Goal: Information Seeking & Learning: Check status

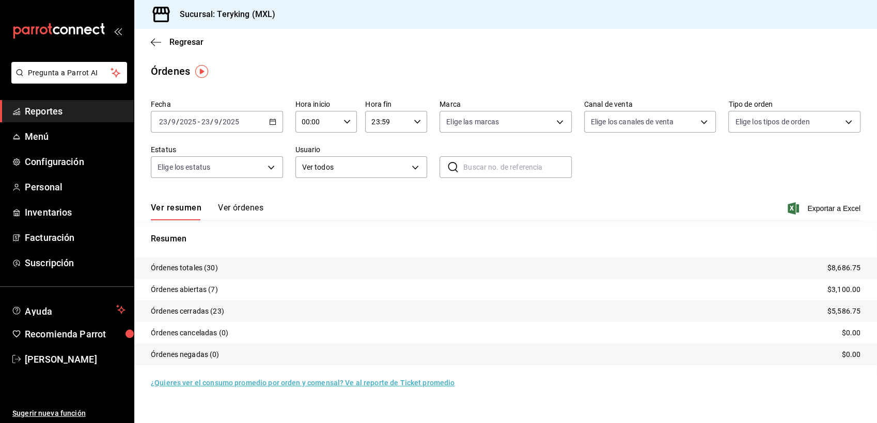
drag, startPoint x: 0, startPoint y: 0, endPoint x: 61, endPoint y: 109, distance: 125.3
click at [61, 109] on span "Reportes" at bounding box center [75, 111] width 101 height 14
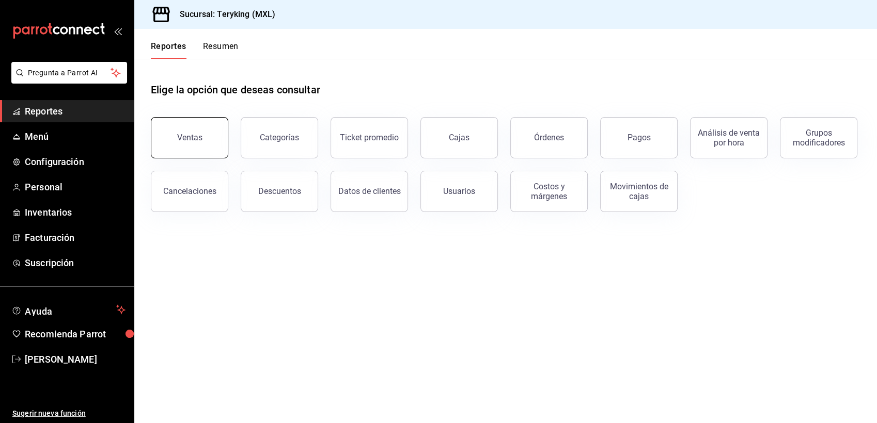
click at [169, 142] on button "Ventas" at bounding box center [189, 137] width 77 height 41
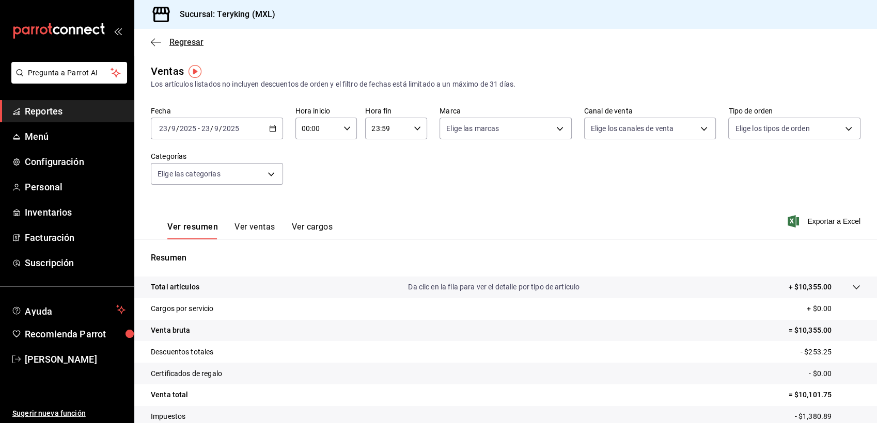
click at [188, 39] on span "Regresar" at bounding box center [186, 42] width 34 height 10
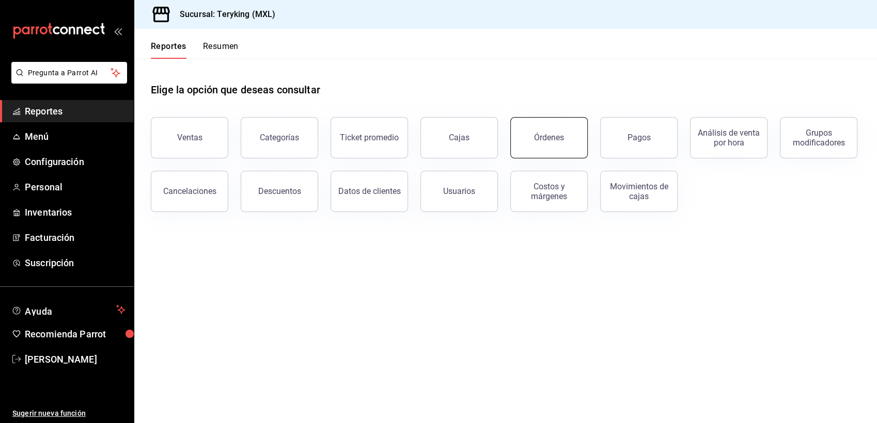
click at [548, 136] on div "Órdenes" at bounding box center [549, 138] width 30 height 10
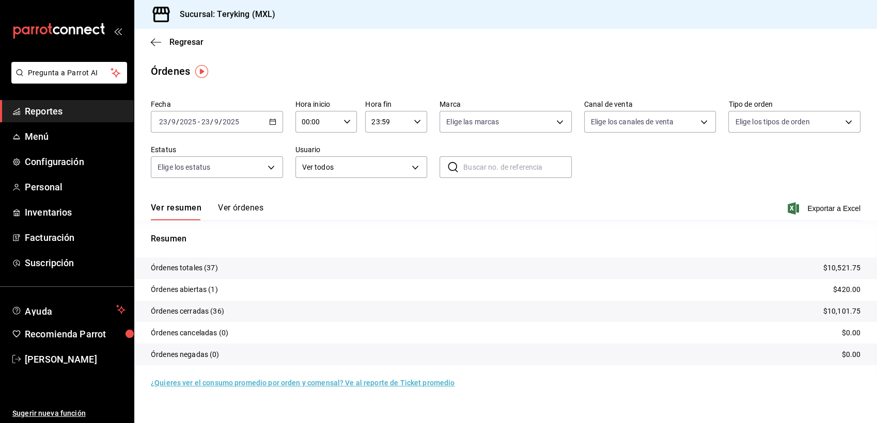
click at [240, 205] on button "Ver órdenes" at bounding box center [240, 212] width 45 height 18
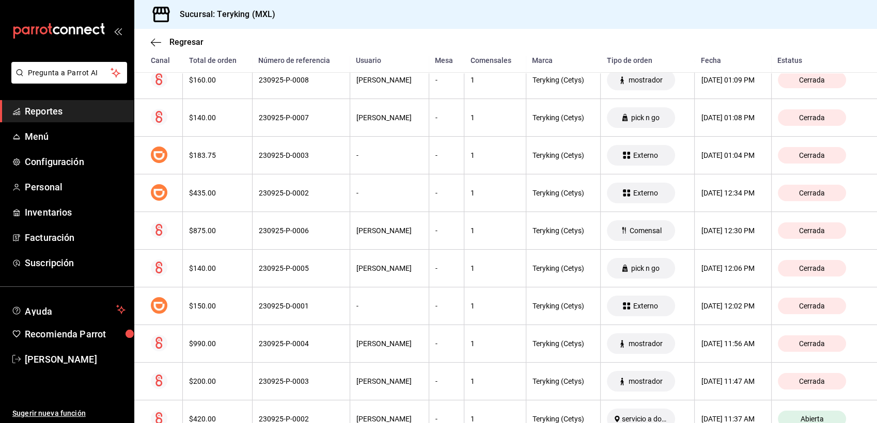
scroll to position [1255, 0]
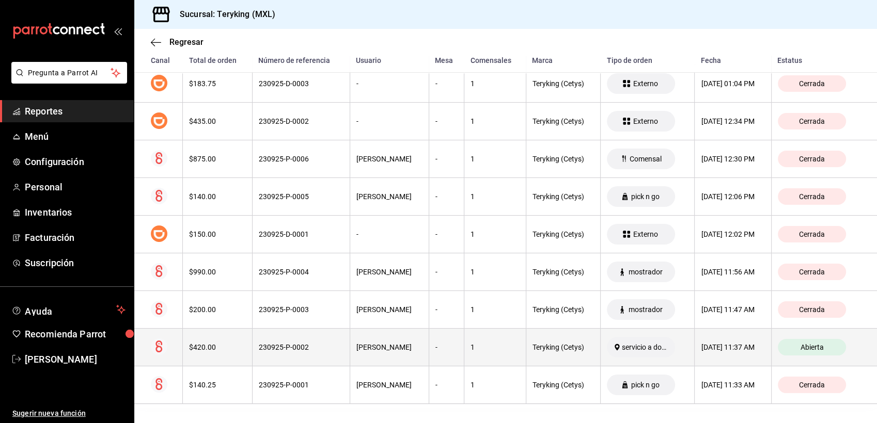
click at [305, 341] on th "230925-P-0002" at bounding box center [301, 348] width 98 height 38
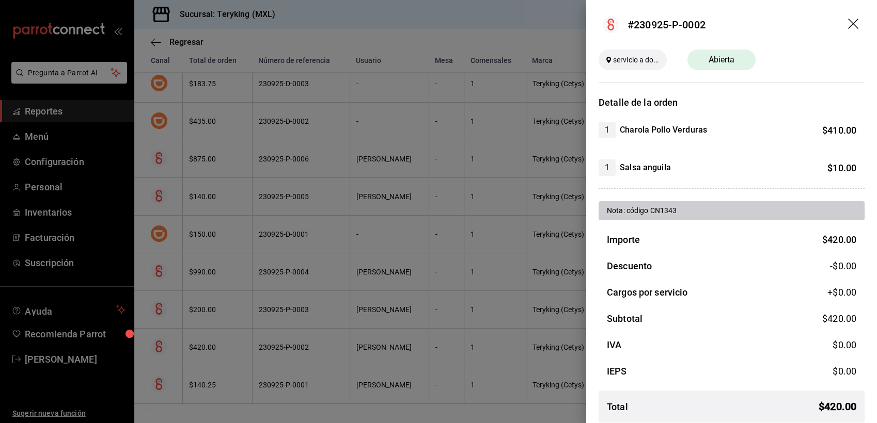
scroll to position [7, 0]
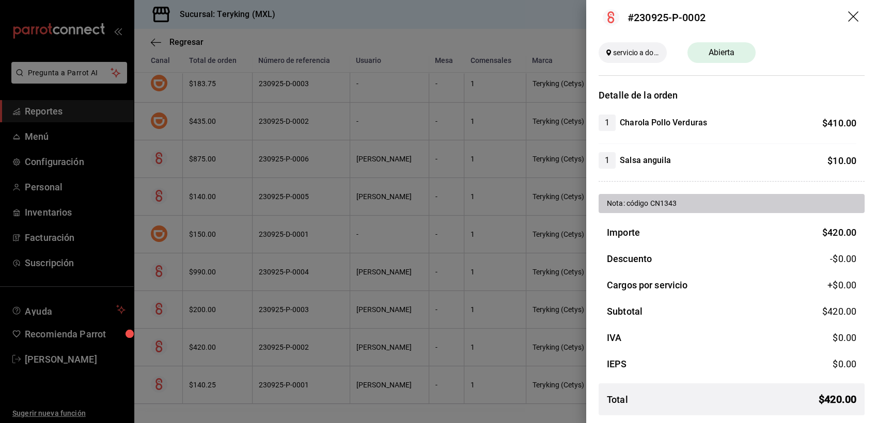
click at [848, 14] on icon "drag" at bounding box center [854, 17] width 12 height 12
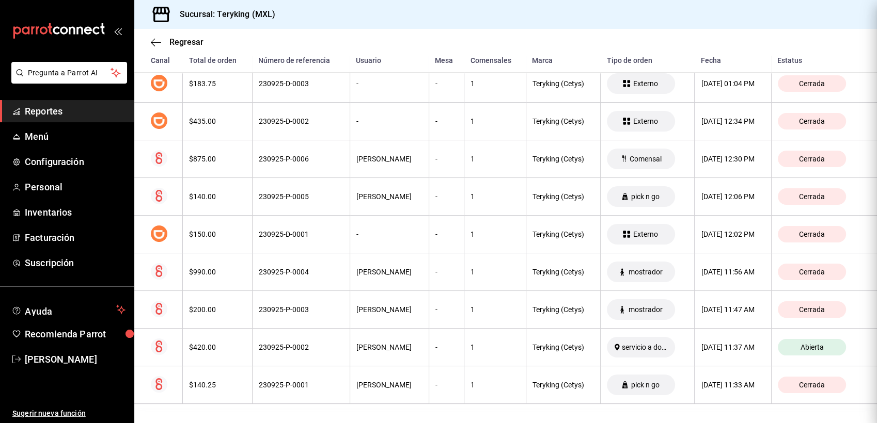
scroll to position [0, 0]
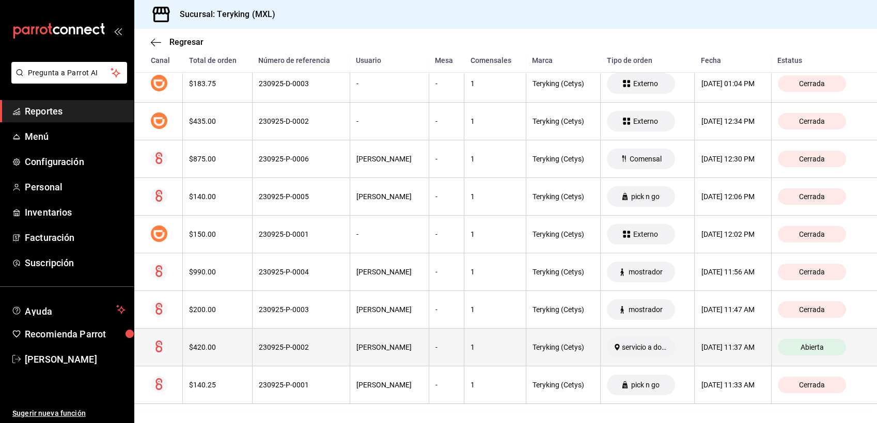
click at [302, 359] on th "230925-P-0002" at bounding box center [301, 348] width 98 height 38
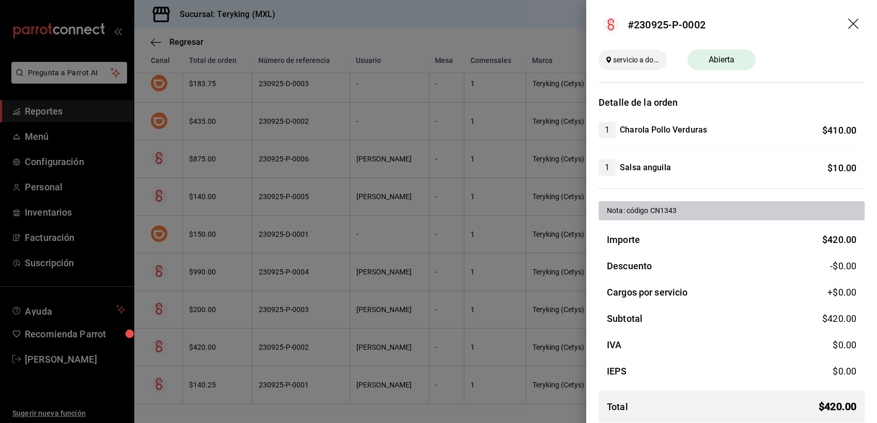
click at [402, 62] on div at bounding box center [438, 211] width 877 height 423
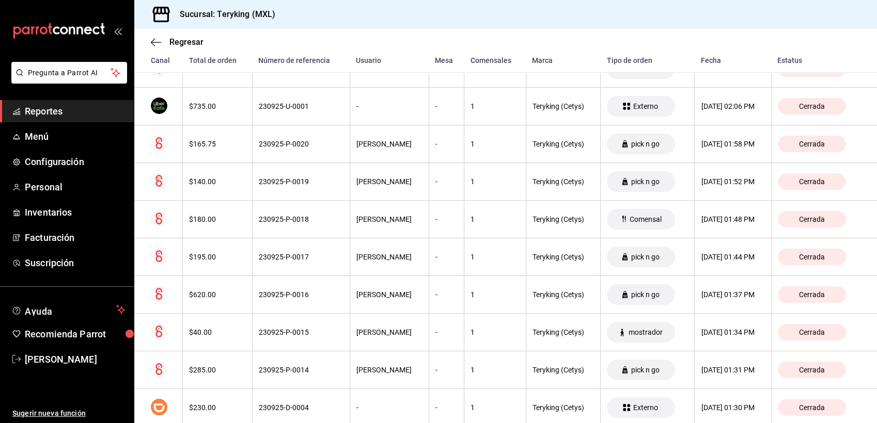
scroll to position [1255, 0]
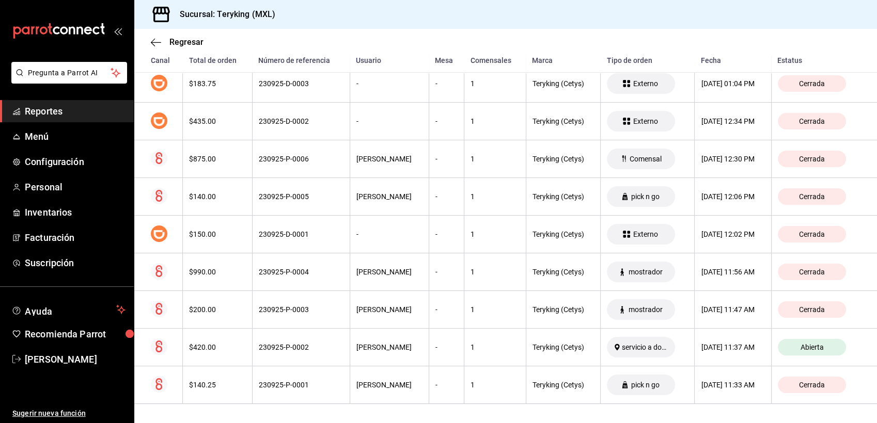
click at [62, 116] on span "Reportes" at bounding box center [75, 111] width 101 height 14
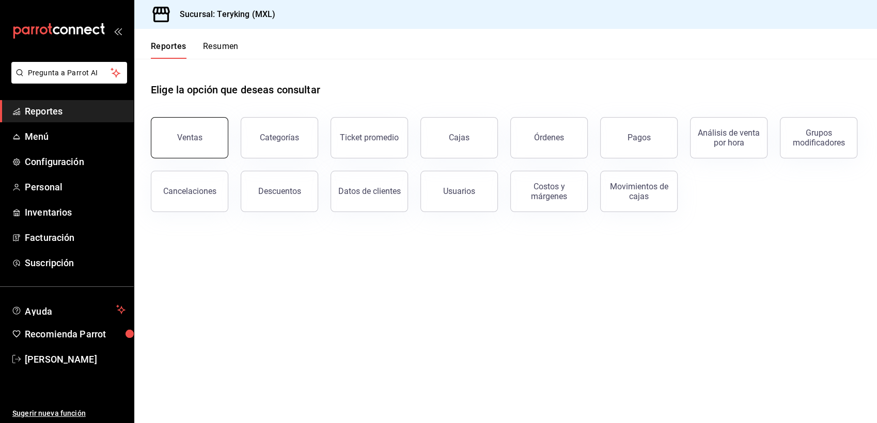
click at [209, 134] on button "Ventas" at bounding box center [189, 137] width 77 height 41
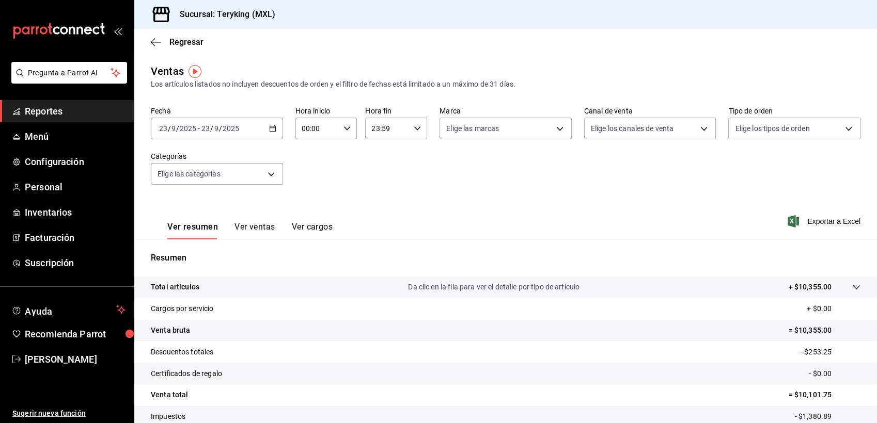
click at [57, 112] on span "Reportes" at bounding box center [75, 111] width 101 height 14
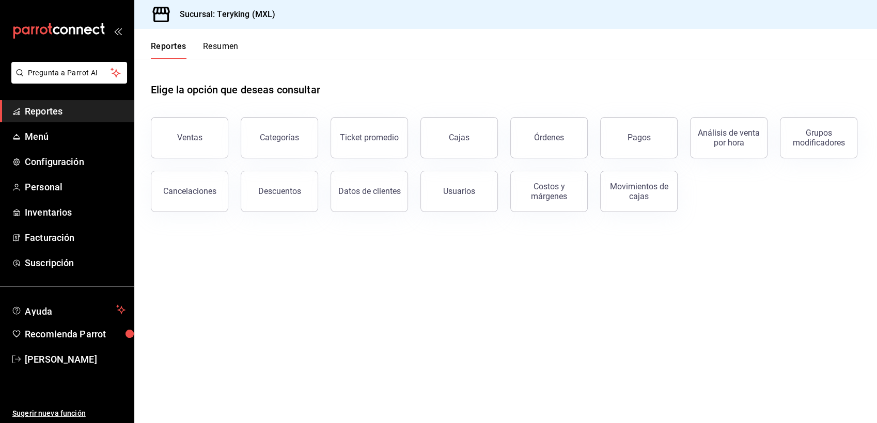
click at [206, 160] on div "Cancelaciones" at bounding box center [183, 186] width 90 height 54
click at [199, 144] on button "Ventas" at bounding box center [189, 137] width 77 height 41
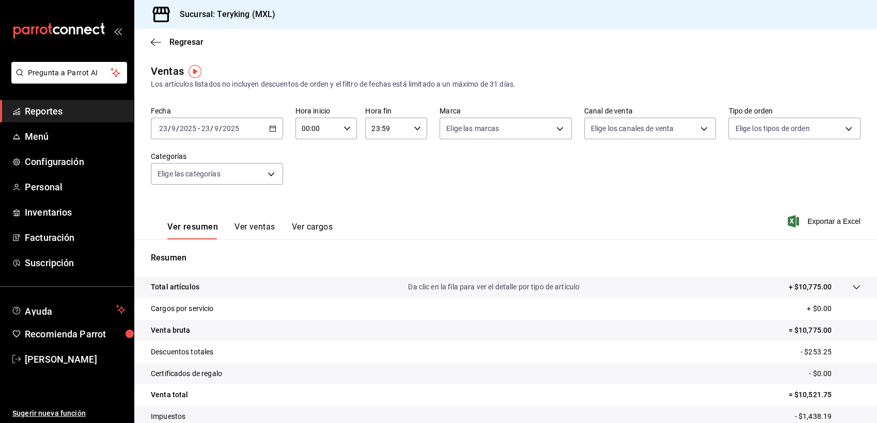
click at [58, 113] on span "Reportes" at bounding box center [75, 111] width 101 height 14
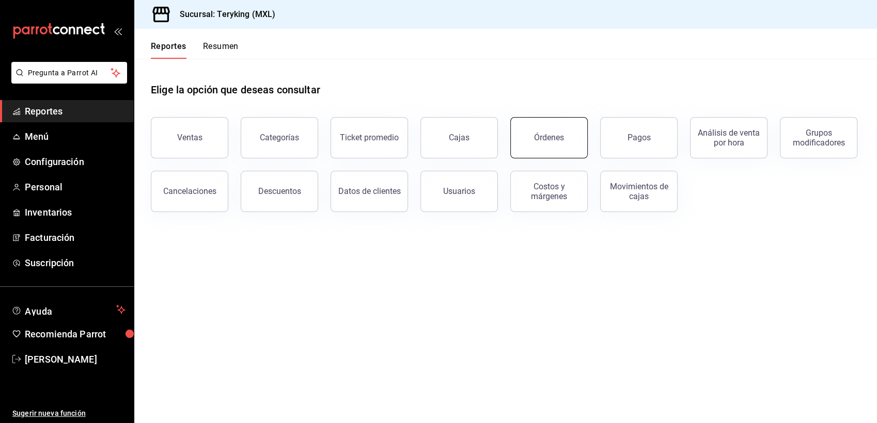
click at [543, 142] on div "Órdenes" at bounding box center [549, 138] width 30 height 10
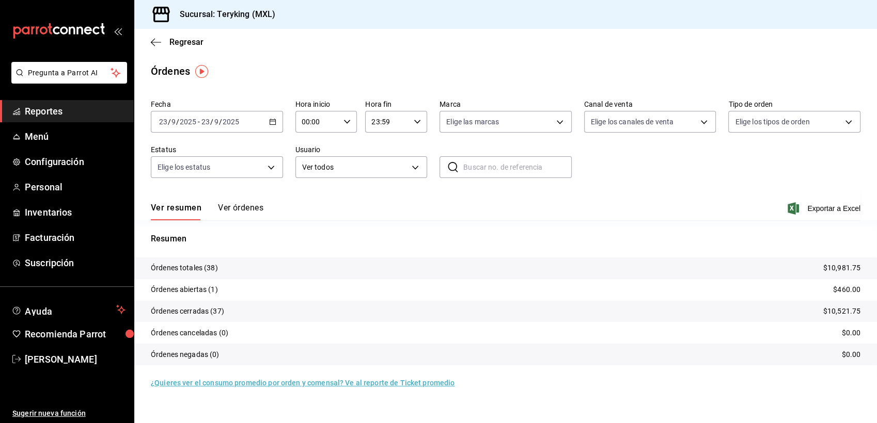
click at [260, 208] on button "Ver órdenes" at bounding box center [240, 212] width 45 height 18
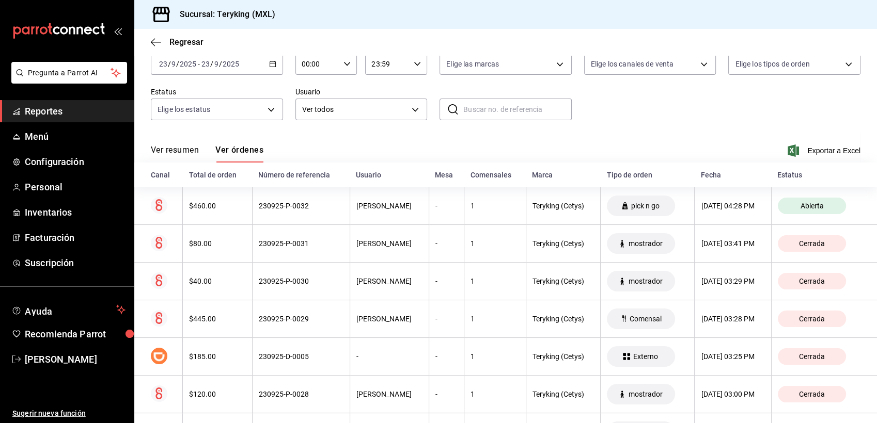
scroll to position [60, 0]
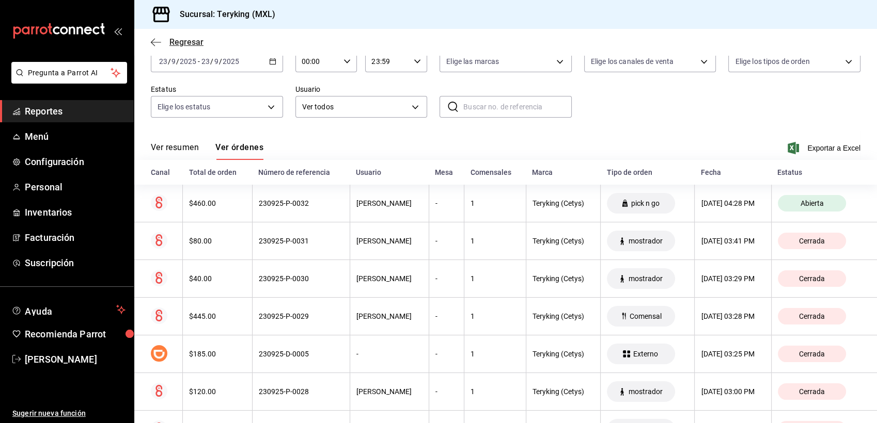
click at [185, 43] on span "Regresar" at bounding box center [186, 42] width 34 height 10
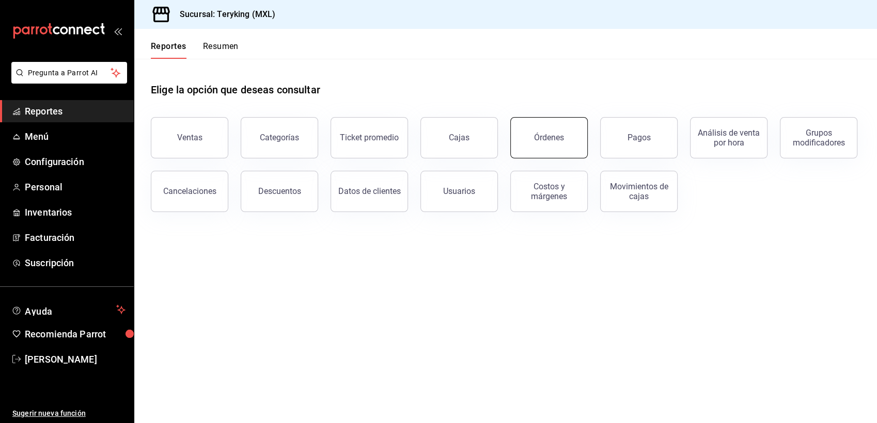
click at [544, 134] on div "Órdenes" at bounding box center [549, 138] width 30 height 10
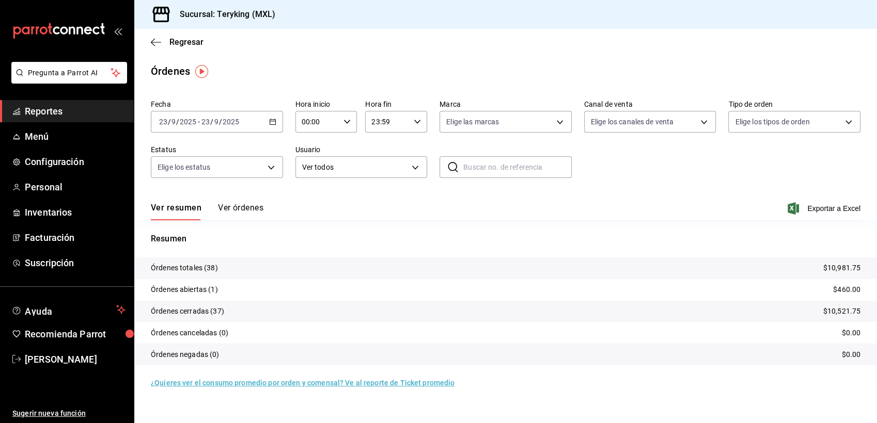
click at [274, 122] on icon "button" at bounding box center [272, 121] width 7 height 7
click at [191, 269] on span "Rango de fechas" at bounding box center [200, 269] width 80 height 11
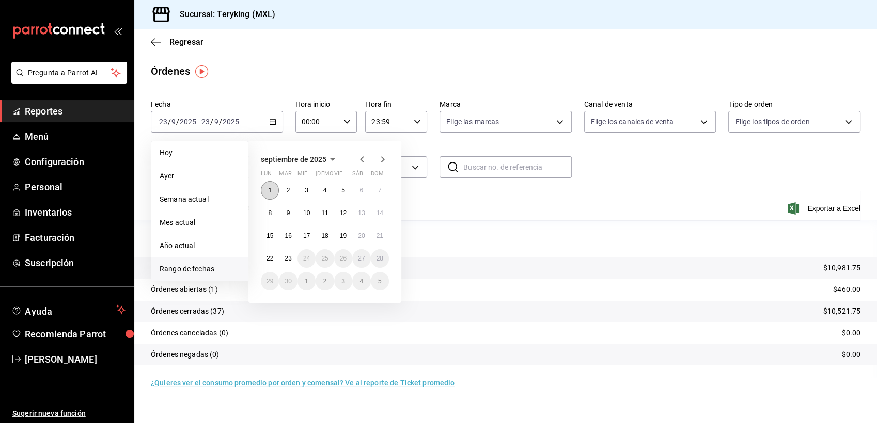
click at [269, 191] on abbr "1" at bounding box center [270, 190] width 4 height 7
click at [368, 192] on button "6" at bounding box center [361, 190] width 18 height 19
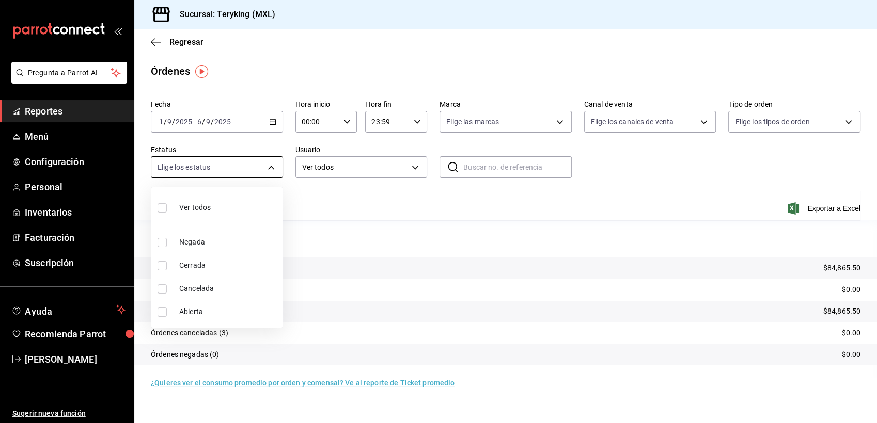
click at [268, 163] on body "Pregunta a Parrot AI Reportes Menú Configuración Personal Inventarios Facturaci…" at bounding box center [438, 211] width 877 height 423
click at [179, 269] on span "Cerrada" at bounding box center [228, 265] width 99 height 11
type input "FINISHED"
checkbox input "true"
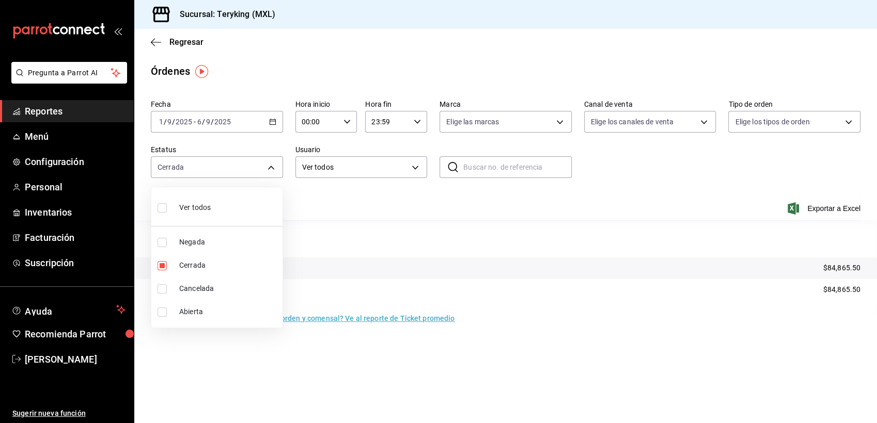
click at [414, 367] on div at bounding box center [438, 211] width 877 height 423
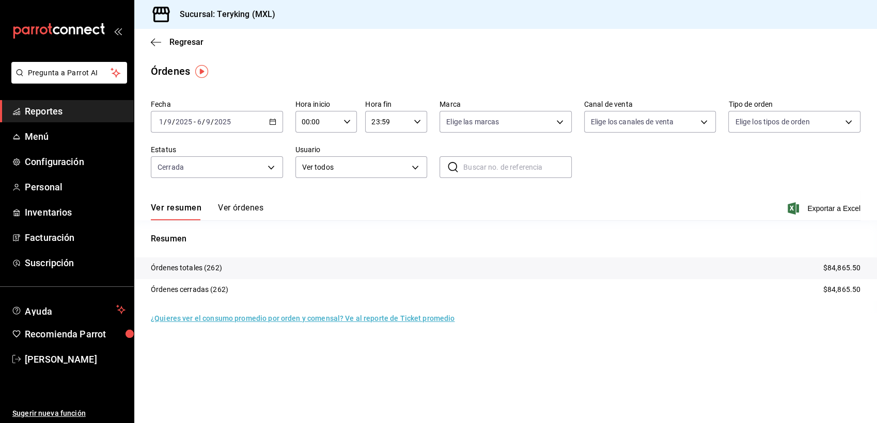
click at [271, 122] on icon "button" at bounding box center [272, 121] width 7 height 7
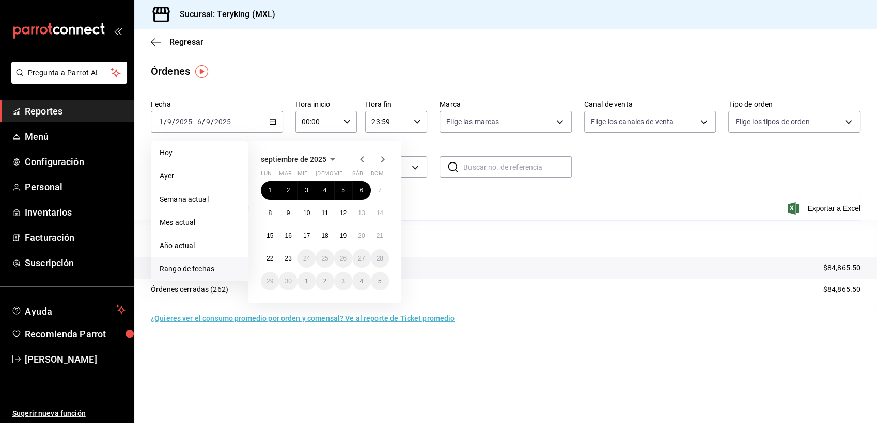
click at [329, 155] on icon "button" at bounding box center [332, 159] width 12 height 12
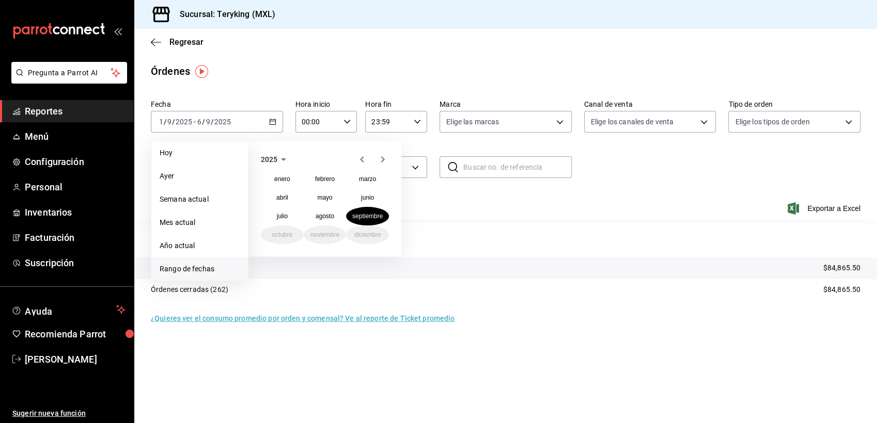
click at [285, 162] on icon "button" at bounding box center [283, 159] width 12 height 12
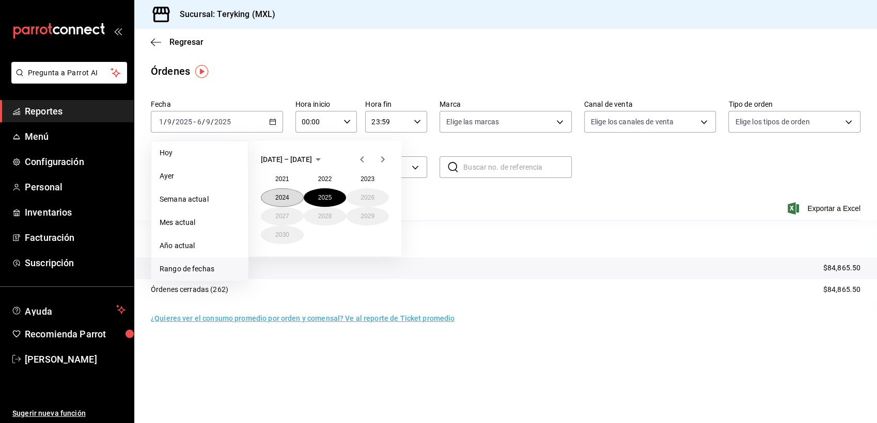
click at [290, 195] on button "2024" at bounding box center [282, 197] width 43 height 19
click at [362, 219] on abbr "septiembre" at bounding box center [367, 216] width 30 height 7
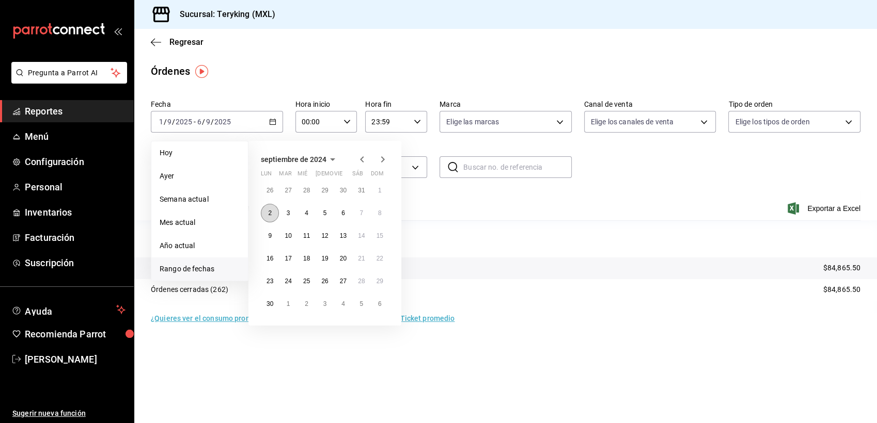
click at [272, 206] on button "2" at bounding box center [270, 213] width 18 height 19
click at [380, 213] on abbr "8" at bounding box center [380, 213] width 4 height 7
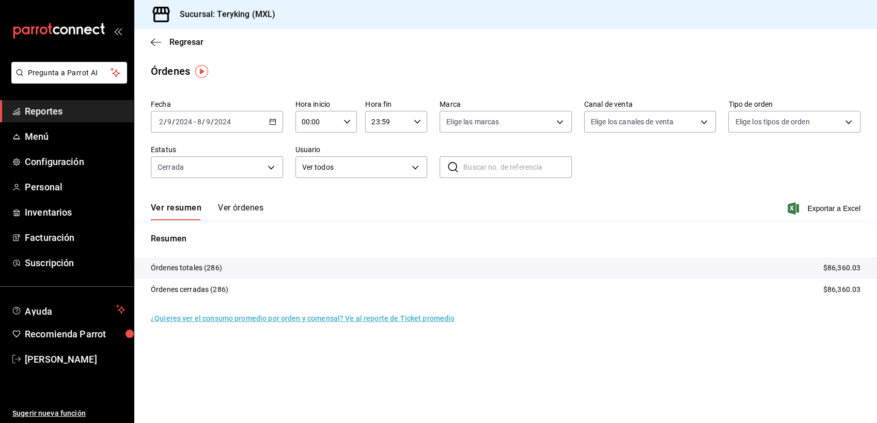
click at [270, 120] on \(Stroke\) "button" at bounding box center [273, 122] width 6 height 6
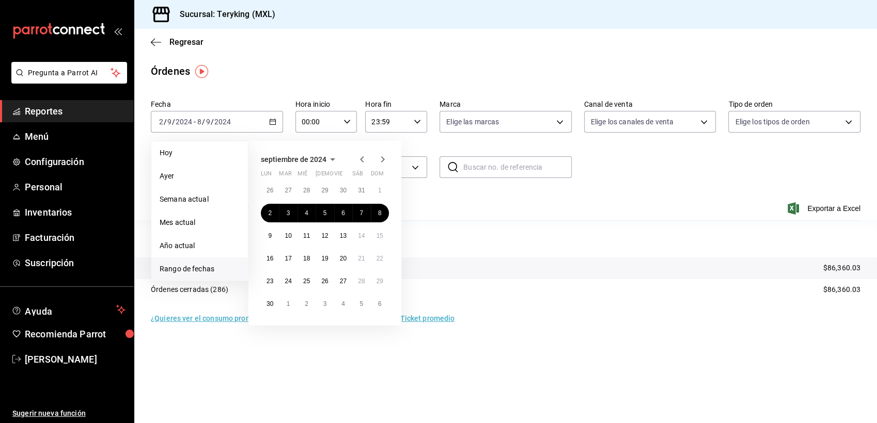
click at [334, 158] on icon "button" at bounding box center [332, 159] width 12 height 12
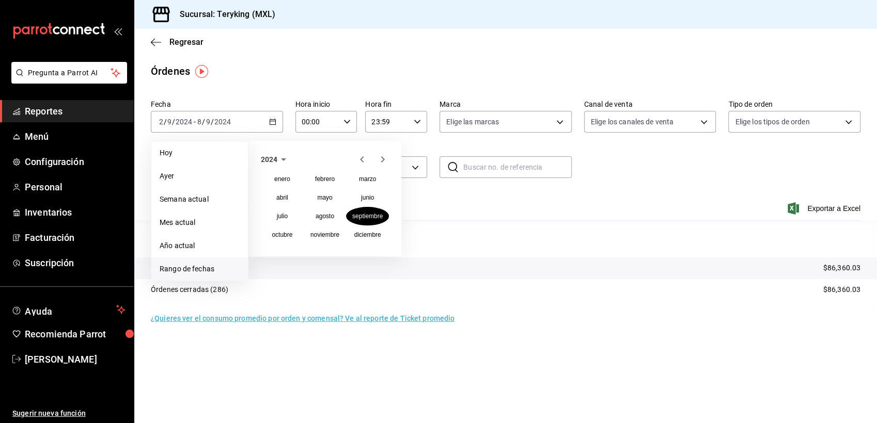
click at [283, 161] on icon "button" at bounding box center [283, 159] width 12 height 12
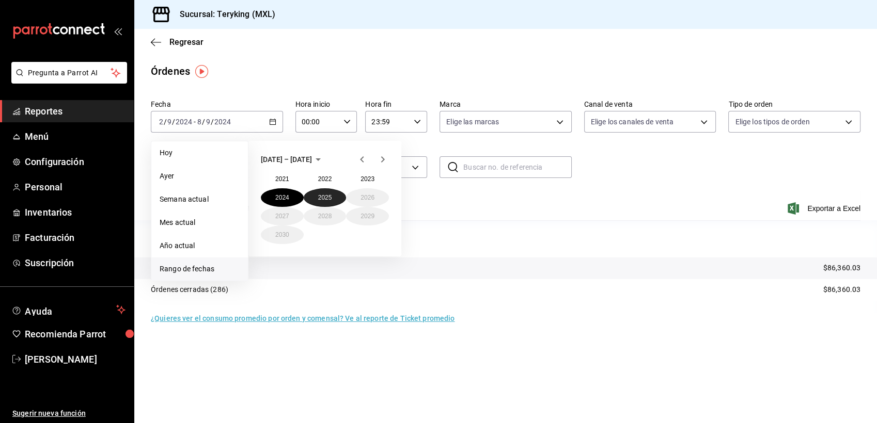
click at [321, 195] on button "2025" at bounding box center [325, 197] width 43 height 19
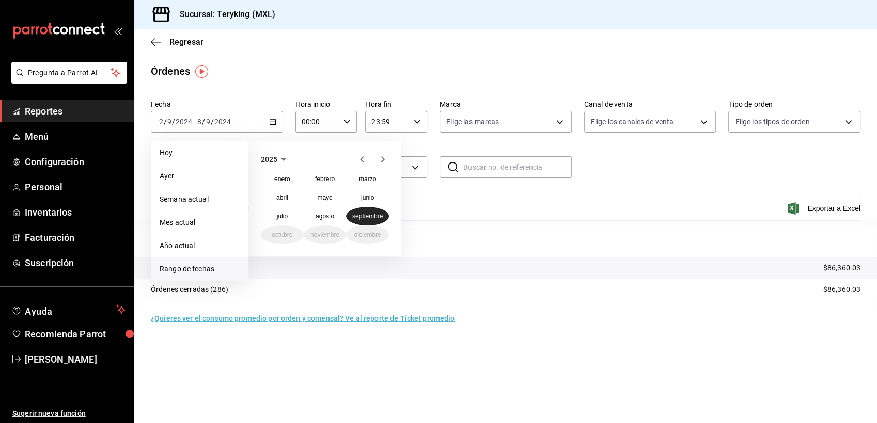
click at [372, 214] on abbr "septiembre" at bounding box center [367, 216] width 30 height 7
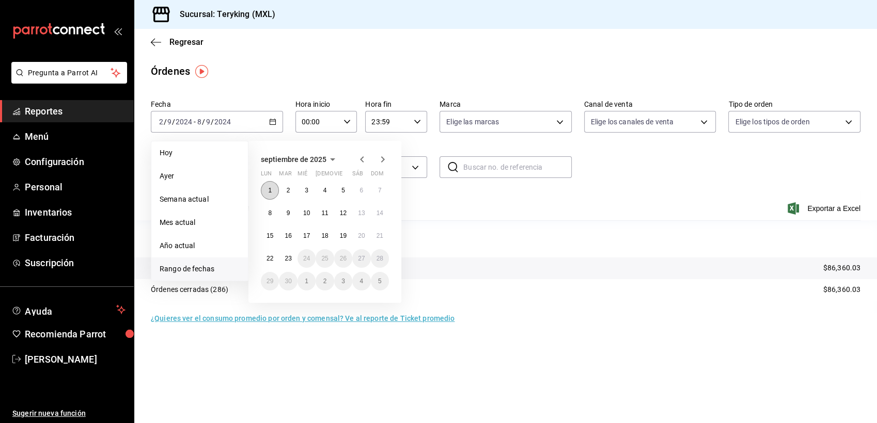
click at [270, 186] on button "1" at bounding box center [270, 190] width 18 height 19
click at [375, 188] on button "7" at bounding box center [380, 190] width 18 height 19
